Goal: Information Seeking & Learning: Check status

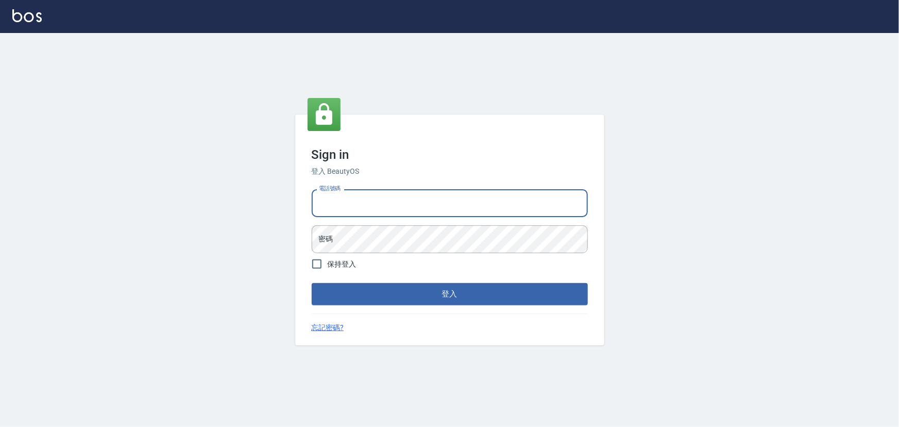
click at [379, 205] on input "電話號碼" at bounding box center [450, 203] width 276 height 28
type input "0936888819"
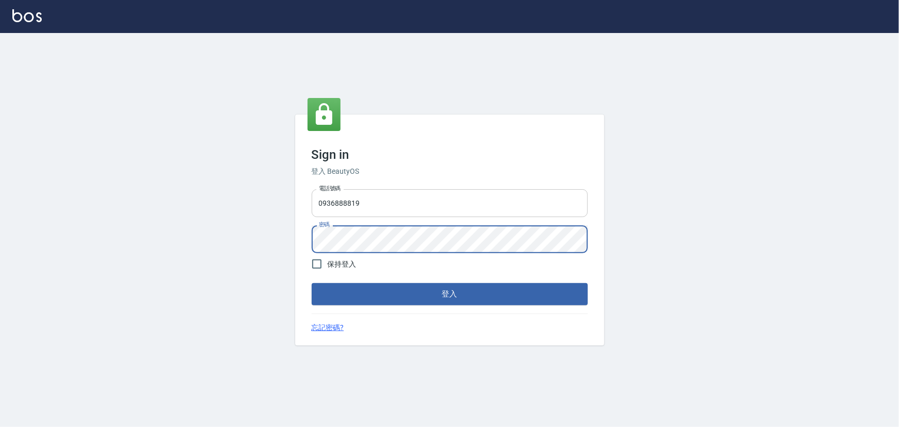
click at [312, 283] on button "登入" at bounding box center [450, 294] width 276 height 22
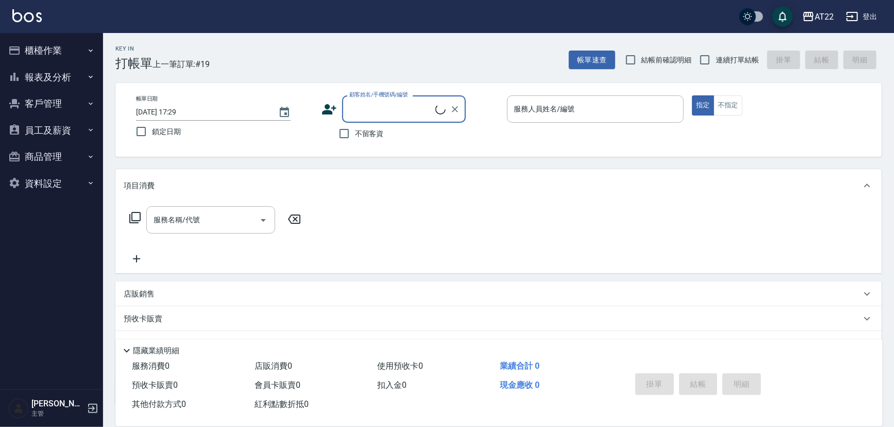
click at [57, 82] on button "報表及分析" at bounding box center [51, 77] width 95 height 27
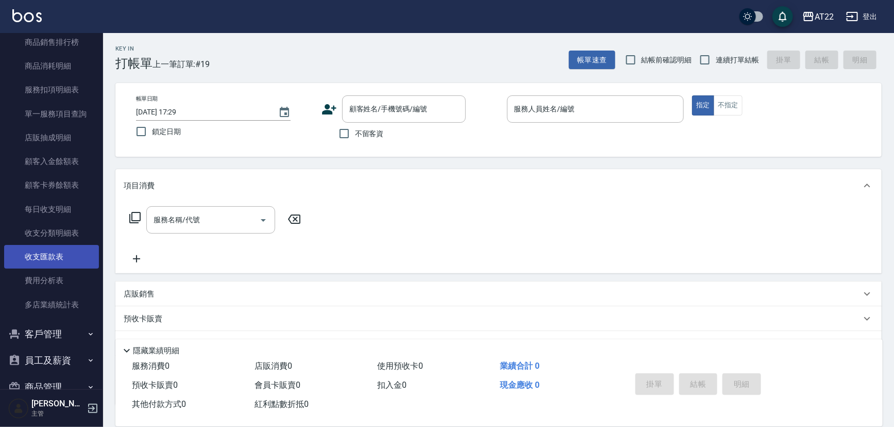
scroll to position [188, 0]
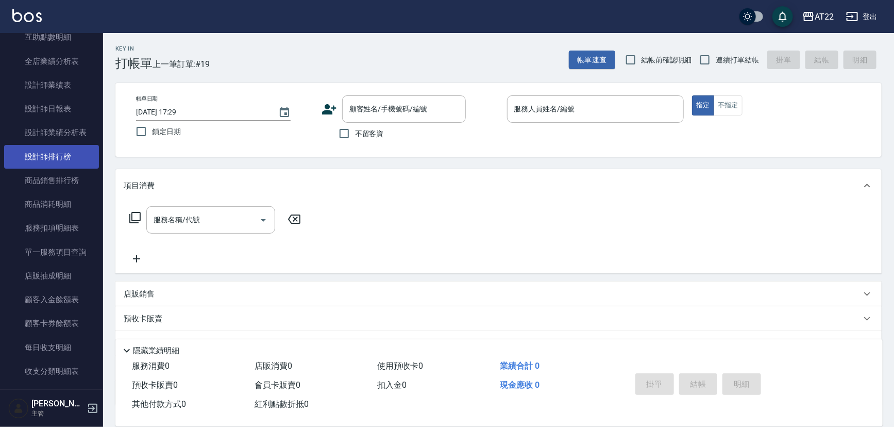
click at [67, 155] on link "設計師排行榜" at bounding box center [51, 157] width 95 height 24
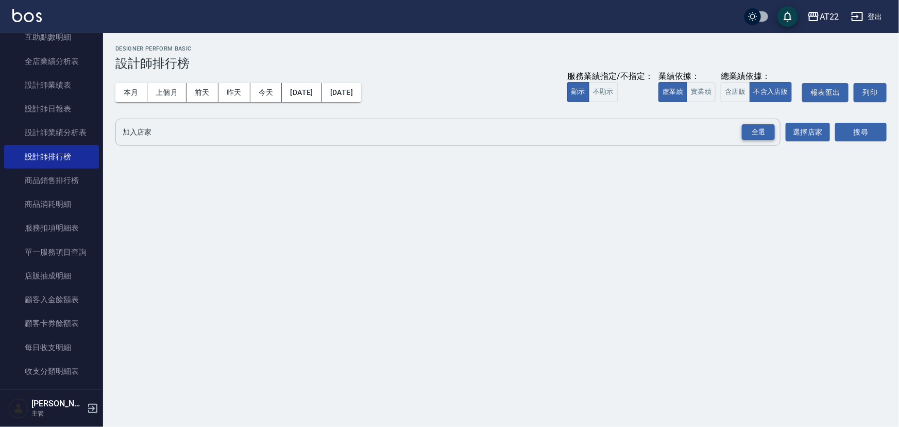
click at [763, 125] on div "全選" at bounding box center [758, 132] width 33 height 16
click at [128, 84] on button "本月" at bounding box center [131, 92] width 32 height 19
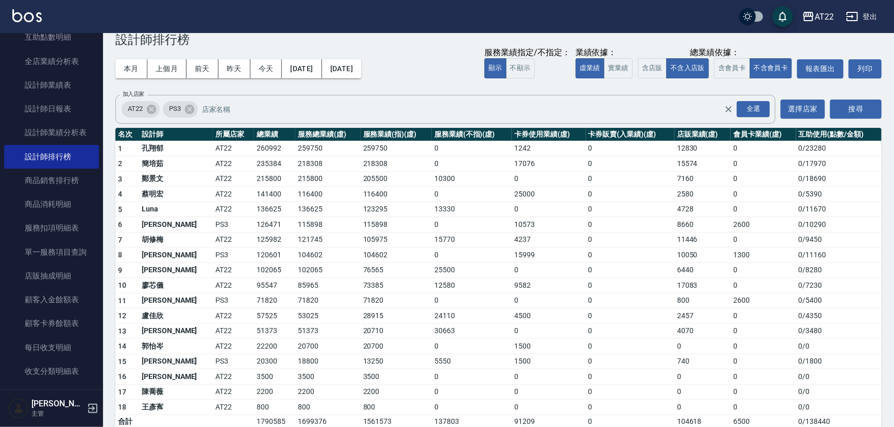
scroll to position [36, 0]
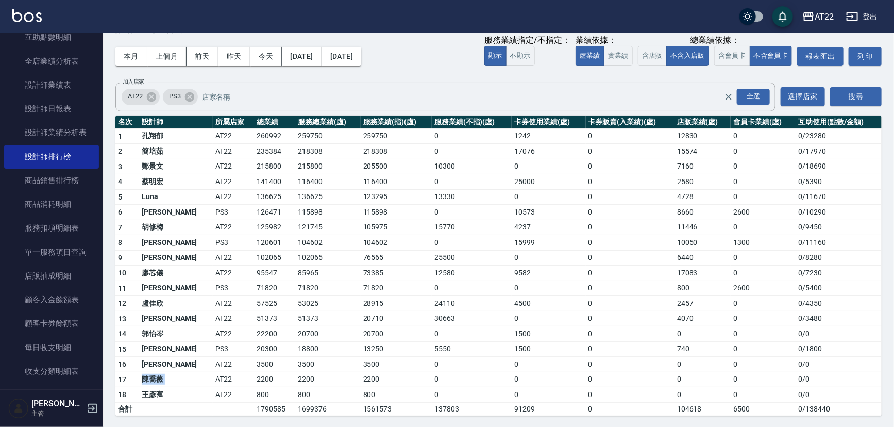
drag, startPoint x: 141, startPoint y: 378, endPoint x: 175, endPoint y: 380, distance: 34.0
click at [175, 380] on tr "17 陳喬薇 AT22 2200 2200 2200 0 0 0 0 0 0 / 0" at bounding box center [498, 378] width 766 height 15
click at [213, 380] on td "AT22" at bounding box center [233, 378] width 41 height 15
drag, startPoint x: 142, startPoint y: 392, endPoint x: 186, endPoint y: 394, distance: 43.8
click at [186, 394] on tr "18 王彥寯 AT22 800 800 800 0 0 0 0 0 0 / 0" at bounding box center [498, 394] width 766 height 15
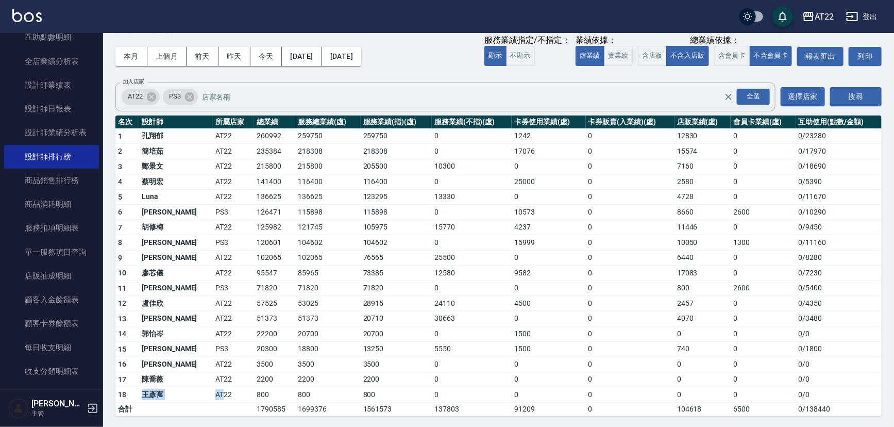
click at [213, 394] on td "AT22" at bounding box center [233, 394] width 41 height 15
drag, startPoint x: 142, startPoint y: 395, endPoint x: 164, endPoint y: 396, distance: 22.2
click at [164, 396] on td "王彥寯" at bounding box center [176, 394] width 74 height 15
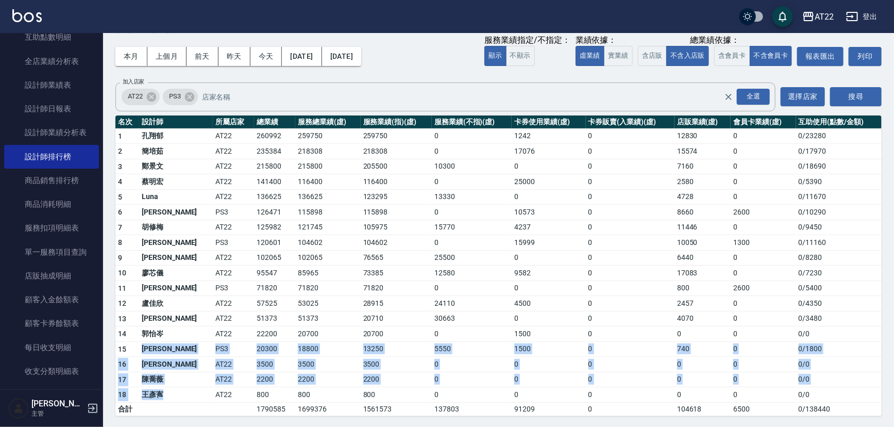
drag, startPoint x: 164, startPoint y: 395, endPoint x: 140, endPoint y: 349, distance: 51.6
click at [140, 349] on tbody "1 孔翔郁 AT22 260992 259750 259750 0 1242 0 12830 0 0 / 23280 2 簡培茹 AT22 235384 21…" at bounding box center [498, 271] width 766 height 287
click at [139, 349] on td "15" at bounding box center [127, 348] width 24 height 15
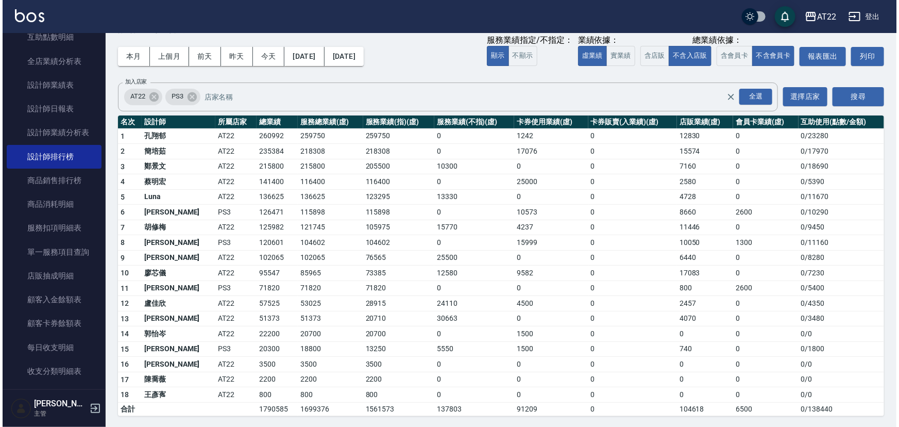
scroll to position [0, 0]
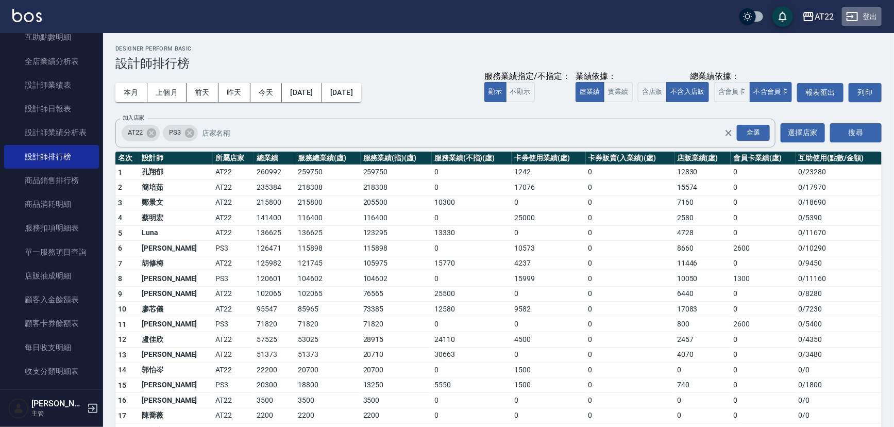
click at [869, 13] on button "登出" at bounding box center [862, 16] width 40 height 19
